Goal: Information Seeking & Learning: Learn about a topic

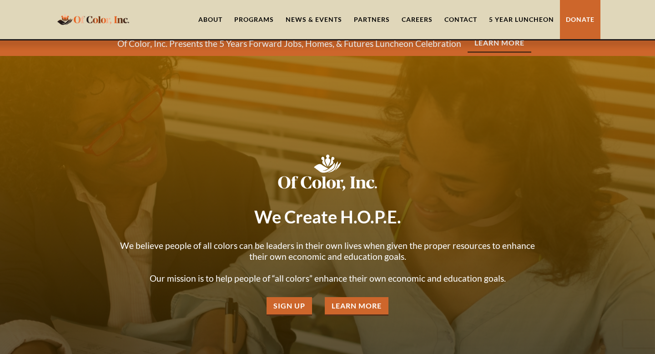
scroll to position [11, 0]
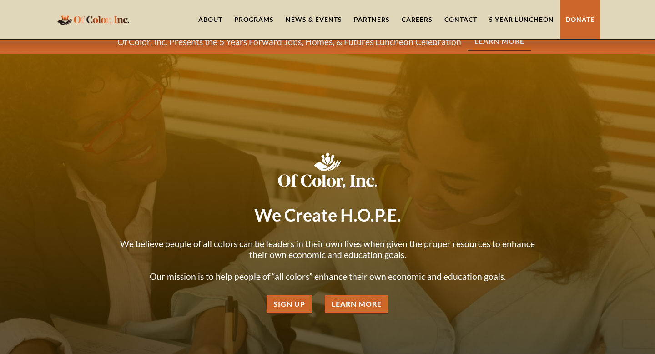
click at [298, 134] on div at bounding box center [327, 231] width 655 height 354
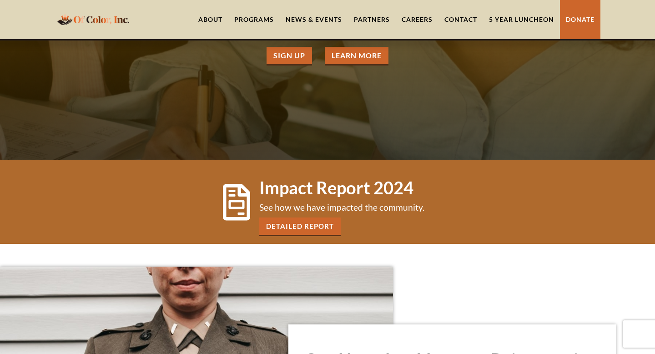
scroll to position [317, 0]
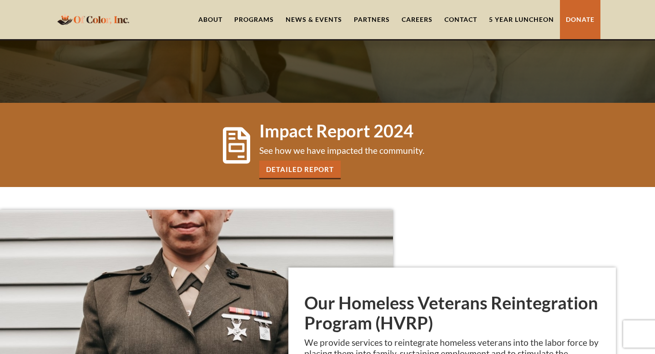
click at [288, 169] on link "Detailed Report" at bounding box center [299, 170] width 81 height 19
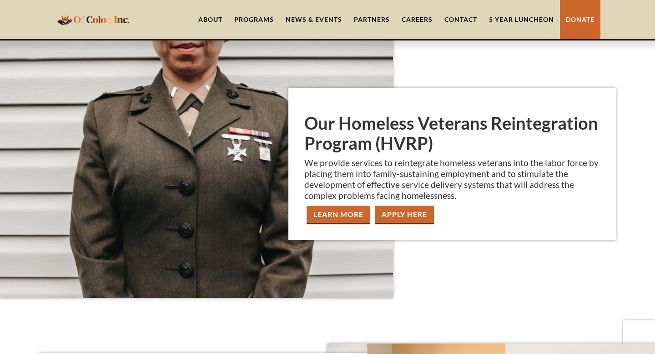
scroll to position [497, 0]
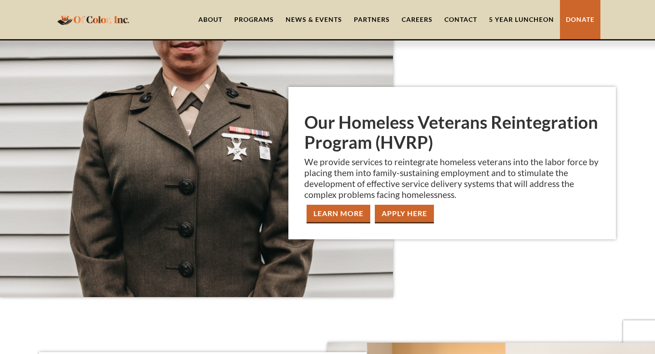
click at [252, 19] on div "Programs" at bounding box center [254, 19] width 40 height 9
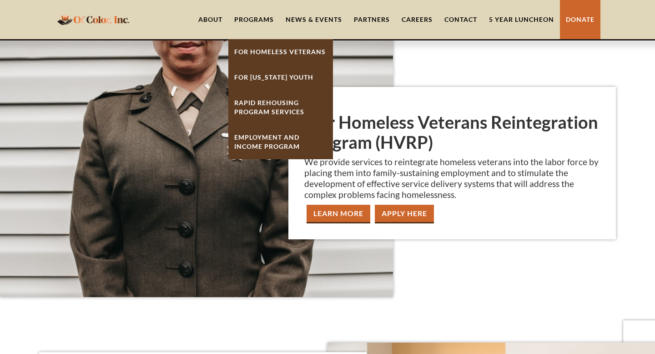
click at [252, 19] on div "Programs" at bounding box center [254, 19] width 40 height 9
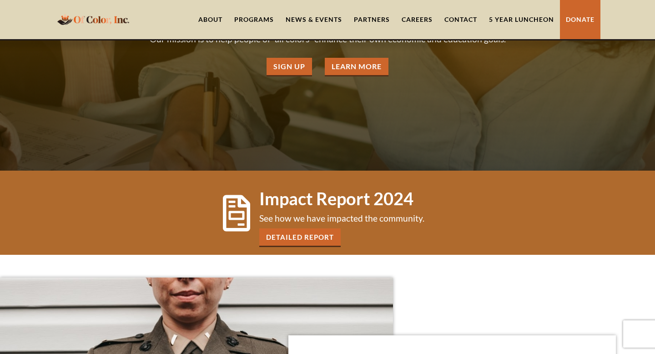
scroll to position [249, 0]
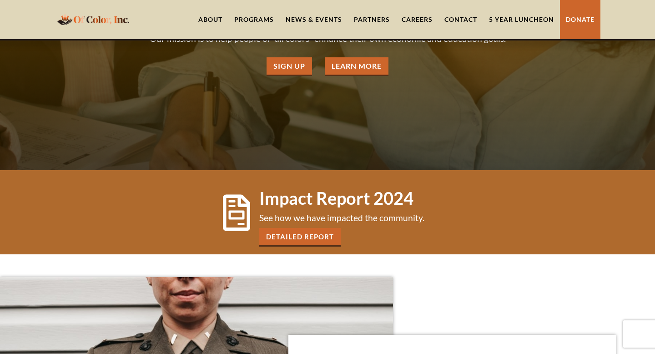
click at [342, 68] on link "Learn More" at bounding box center [357, 66] width 64 height 19
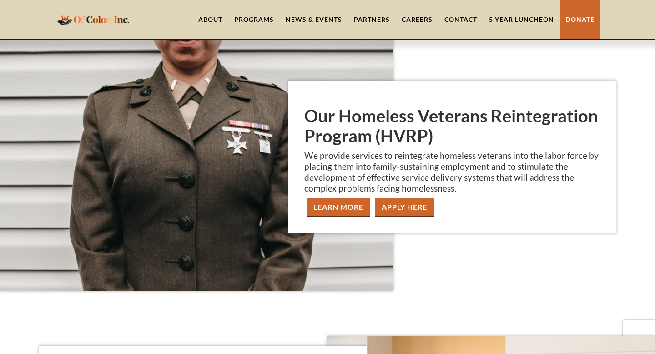
scroll to position [520, 0]
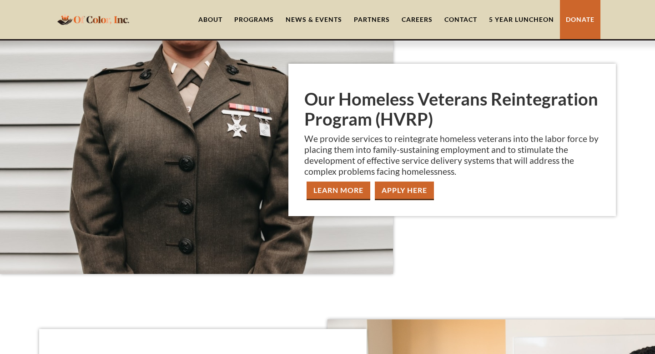
click at [256, 21] on div "Programs" at bounding box center [254, 19] width 40 height 9
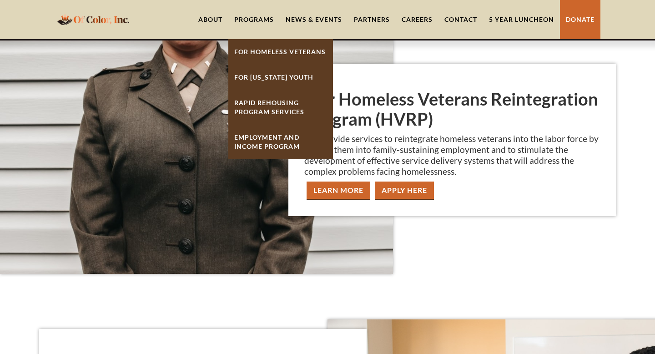
click at [263, 80] on link "For [US_STATE] Youth" at bounding box center [280, 77] width 105 height 25
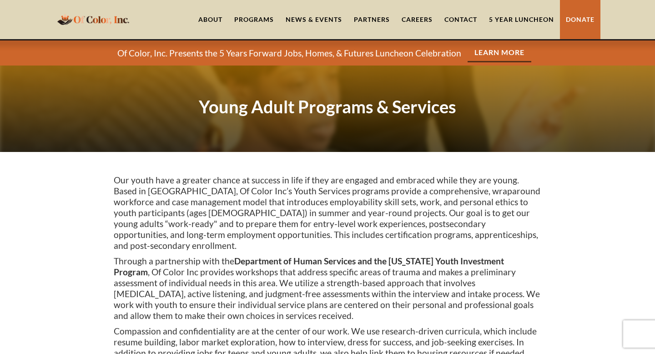
click at [215, 16] on link "About" at bounding box center [210, 19] width 36 height 39
